Goal: Transaction & Acquisition: Purchase product/service

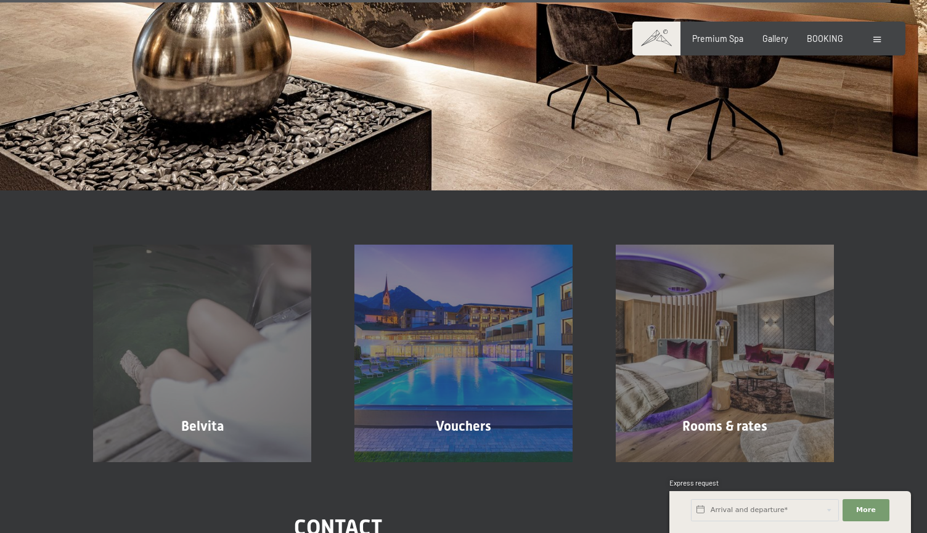
scroll to position [8202, 0]
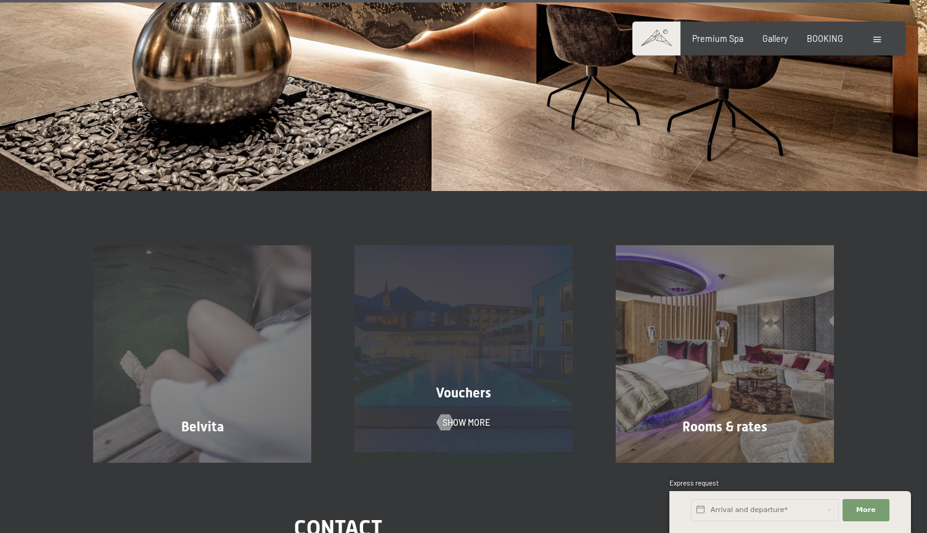
click at [439, 275] on div "Vouchers Show more" at bounding box center [463, 354] width 261 height 218
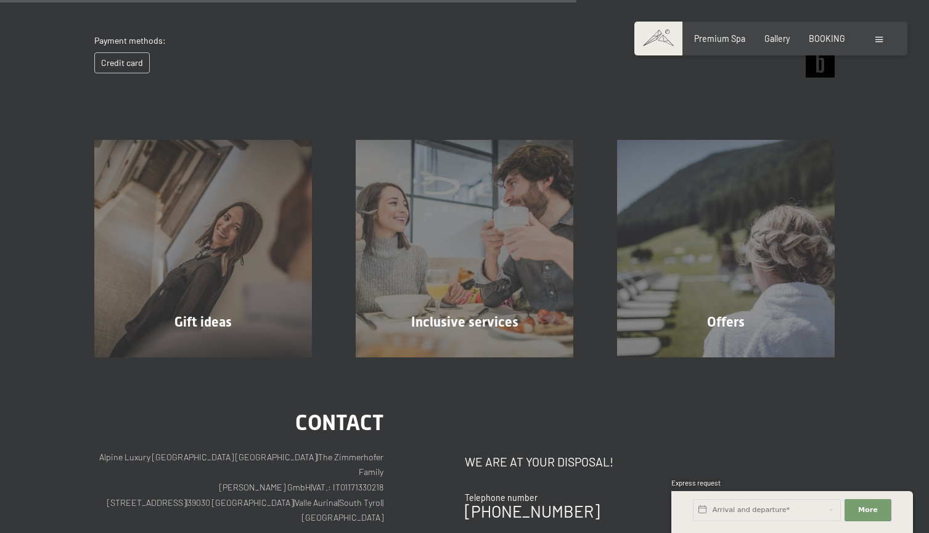
scroll to position [603, 0]
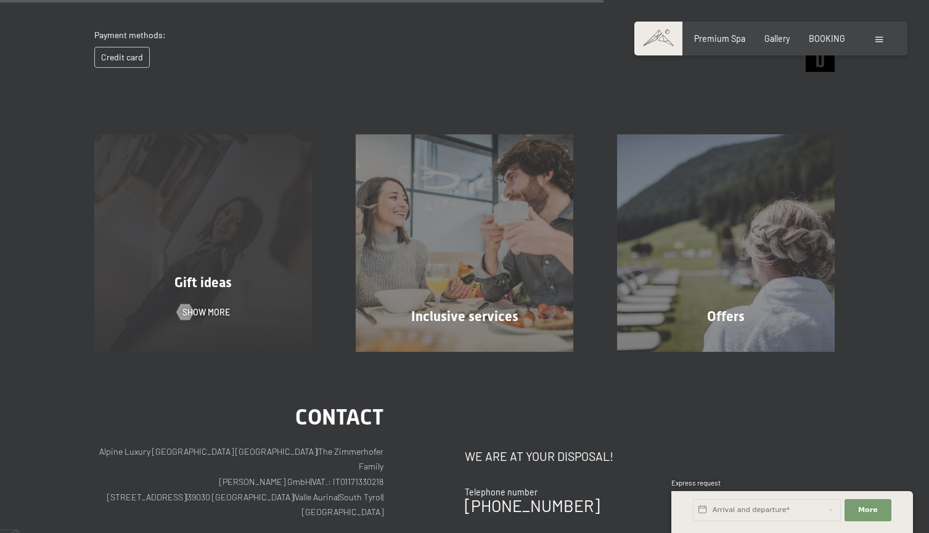
click at [243, 267] on div "Gift ideas Show more" at bounding box center [203, 243] width 261 height 218
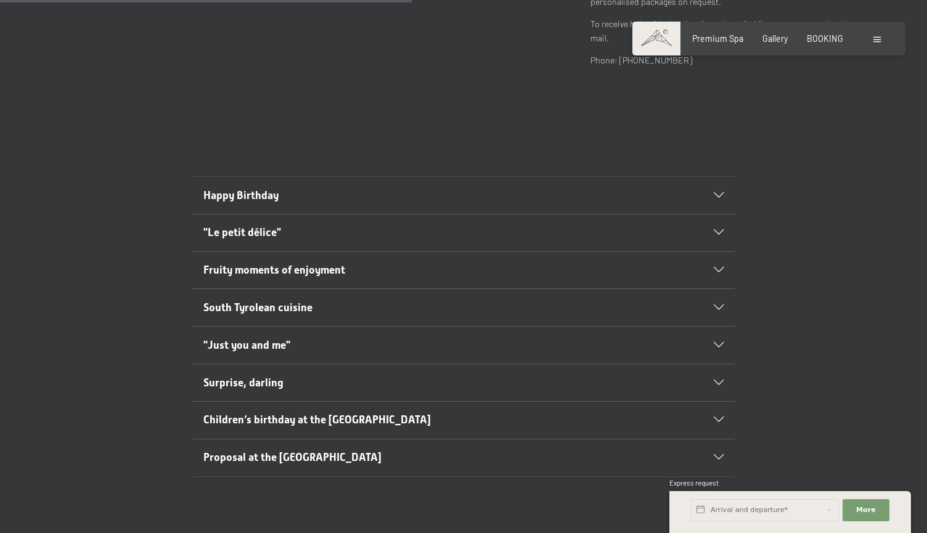
scroll to position [572, 0]
click at [301, 192] on h2 "Happy Birthday" at bounding box center [437, 195] width 468 height 15
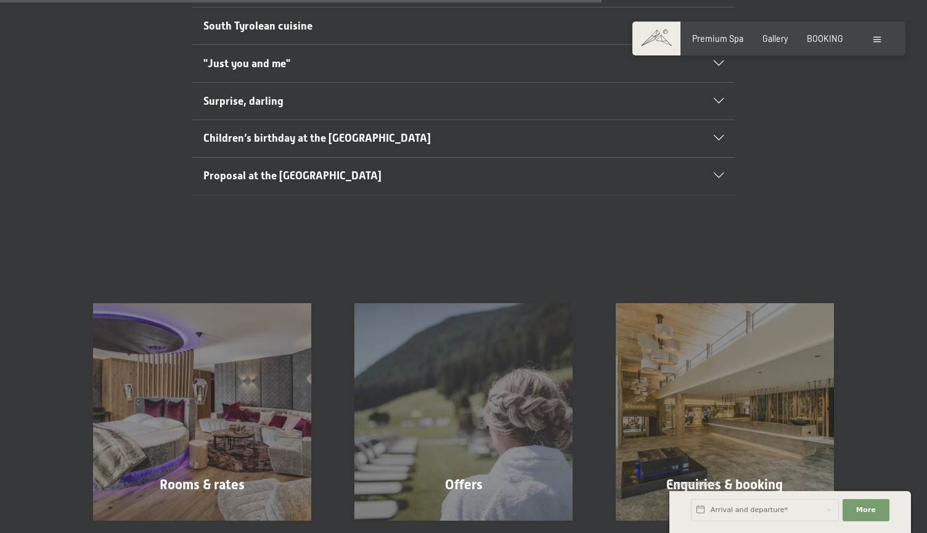
scroll to position [873, 0]
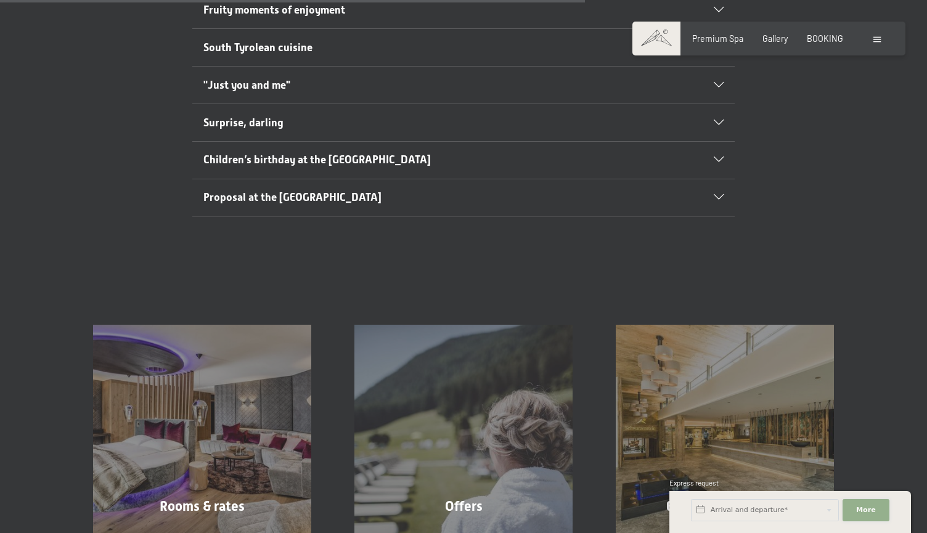
click at [872, 513] on span "More" at bounding box center [866, 510] width 20 height 10
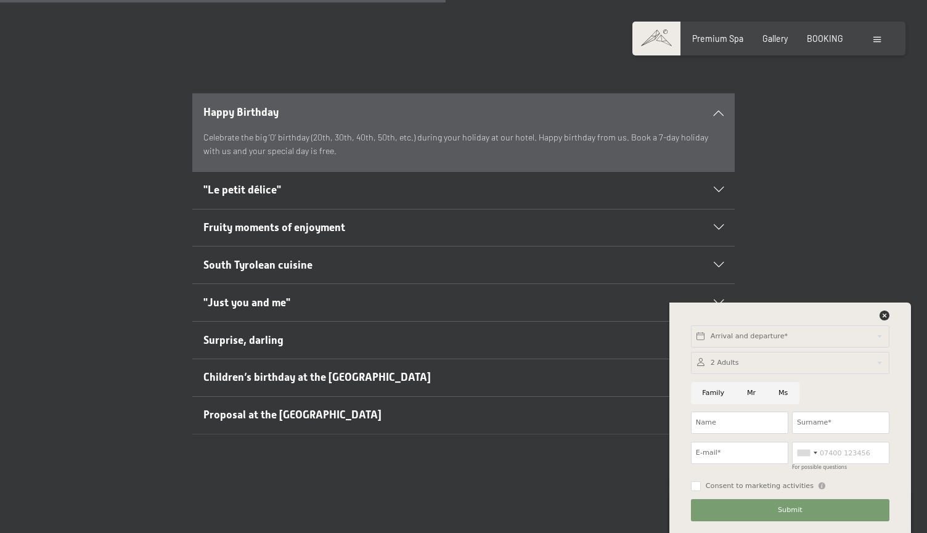
scroll to position [620, 0]
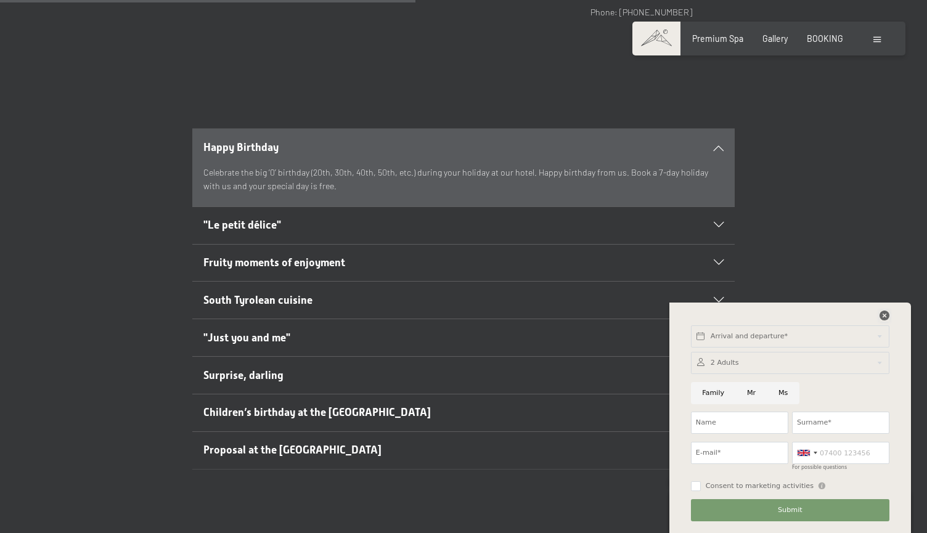
click at [885, 318] on icon at bounding box center [884, 316] width 10 height 10
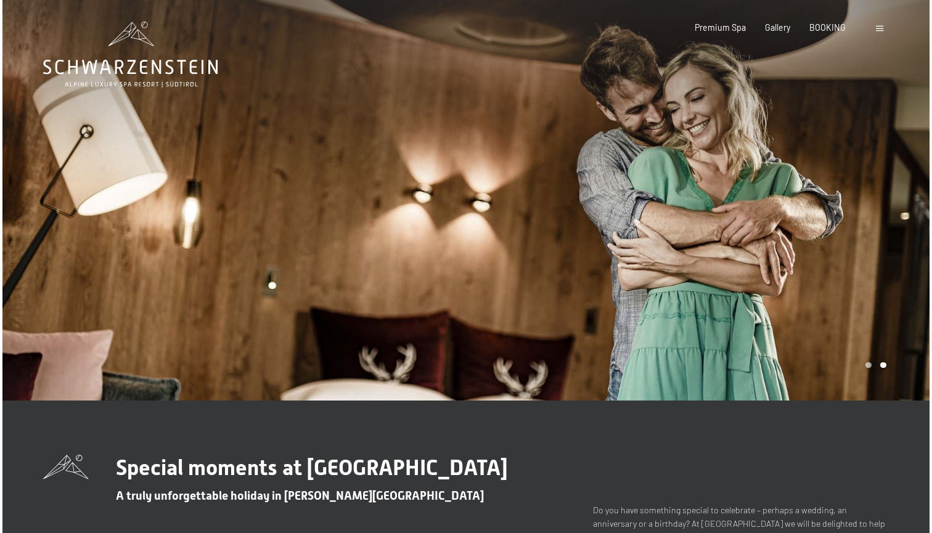
scroll to position [0, 0]
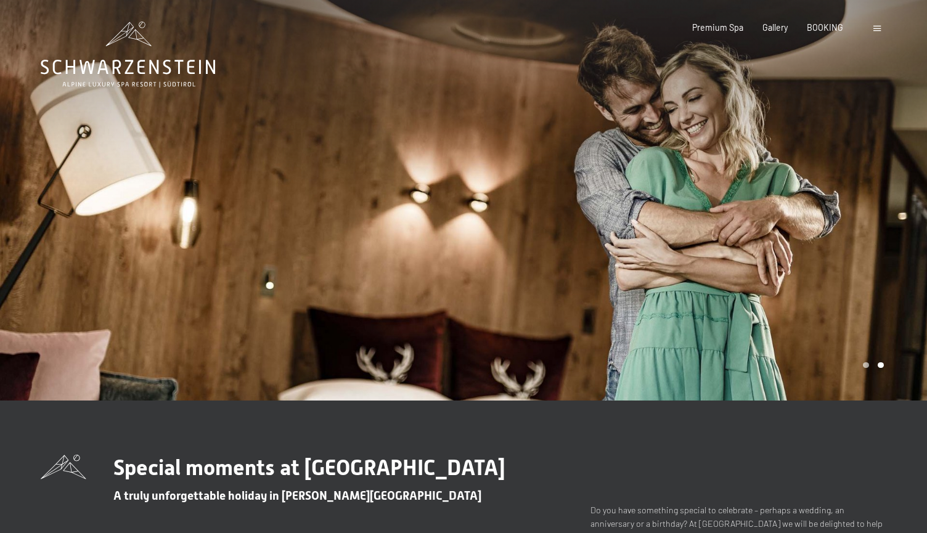
click at [877, 25] on div at bounding box center [878, 28] width 10 height 12
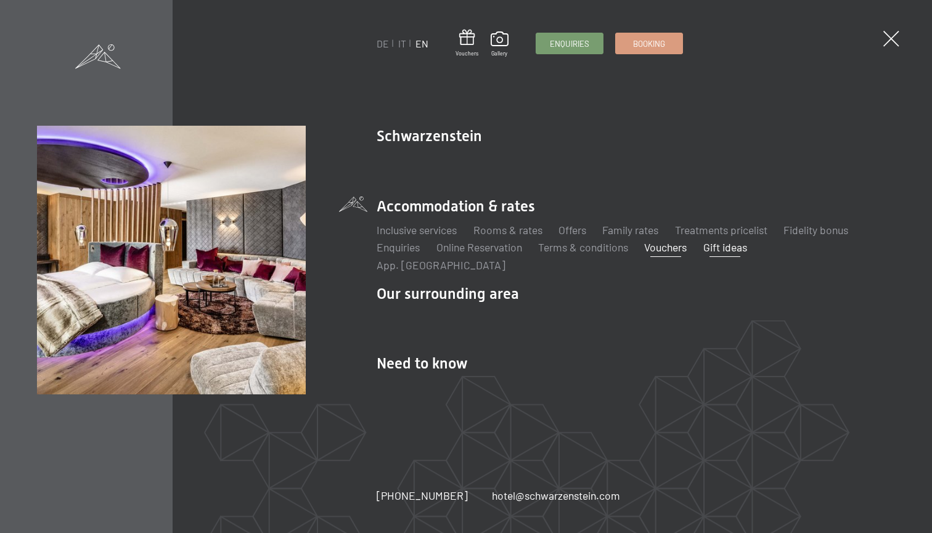
click at [670, 253] on link "Vouchers" at bounding box center [665, 247] width 43 height 14
